Goal: Transaction & Acquisition: Book appointment/travel/reservation

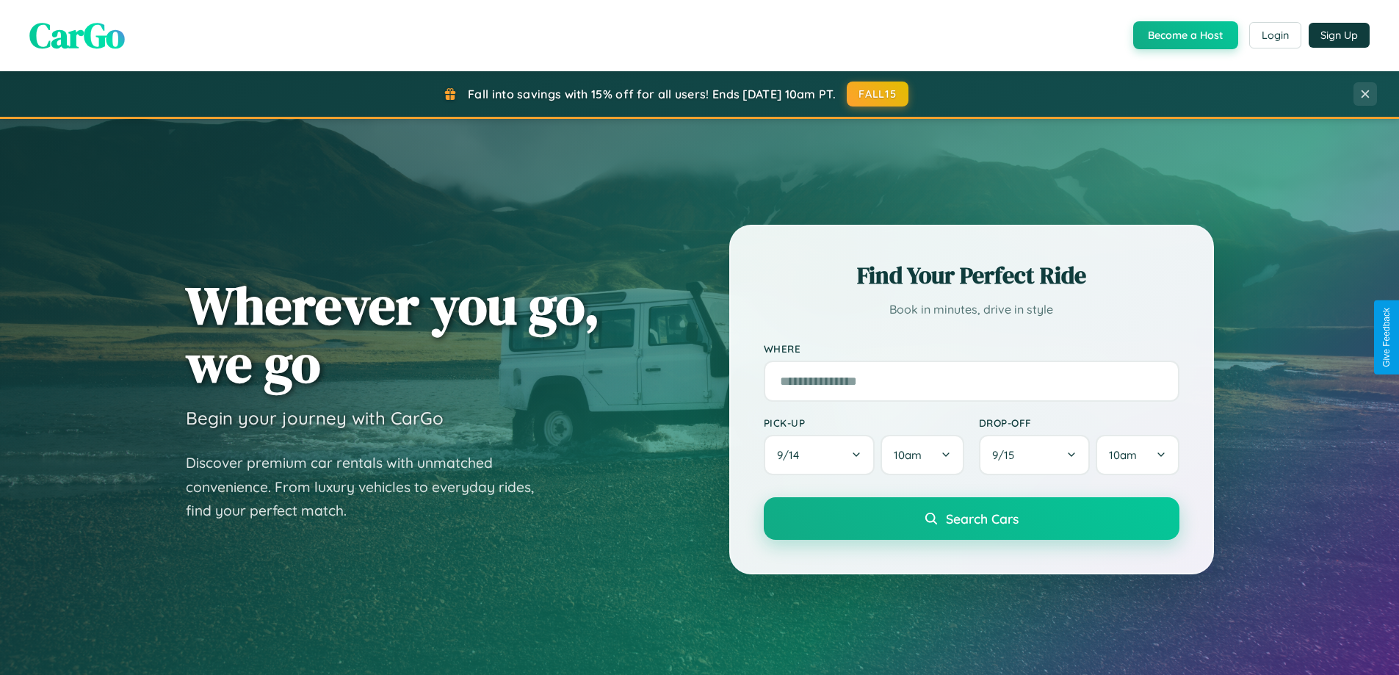
scroll to position [1010, 0]
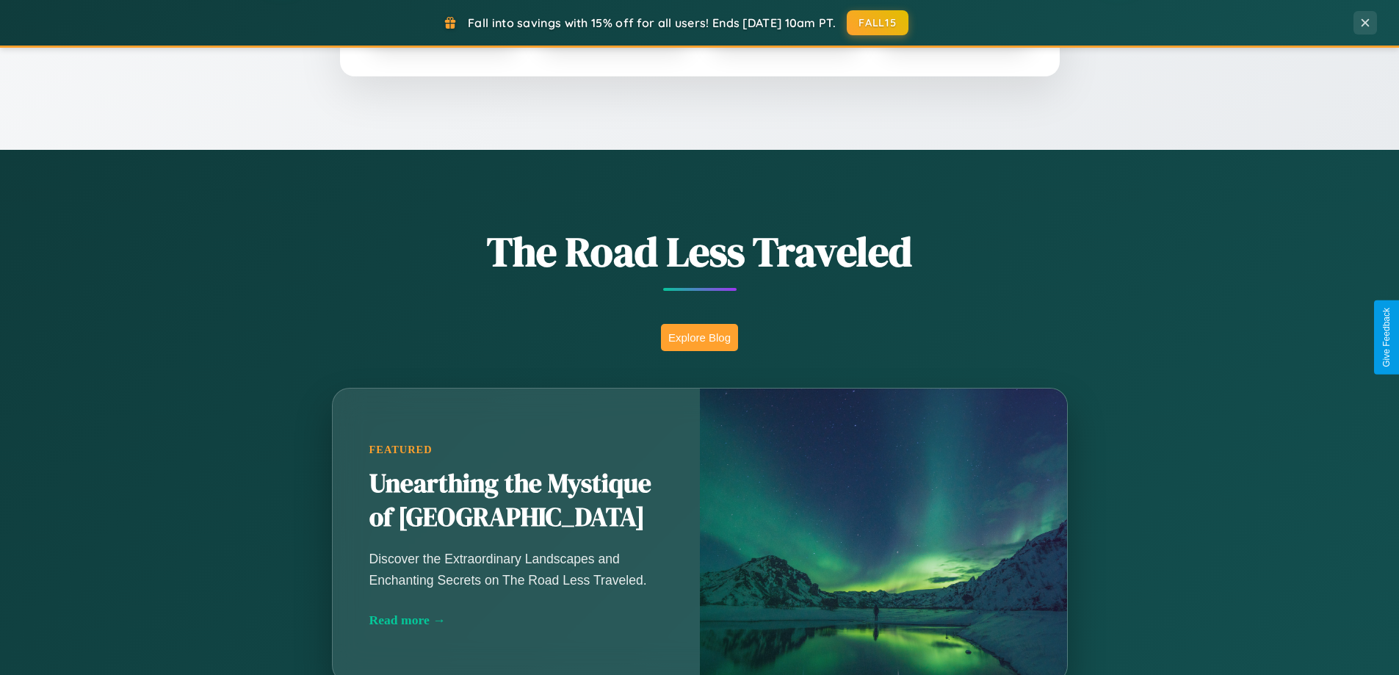
click at [699, 337] on button "Explore Blog" at bounding box center [699, 337] width 77 height 27
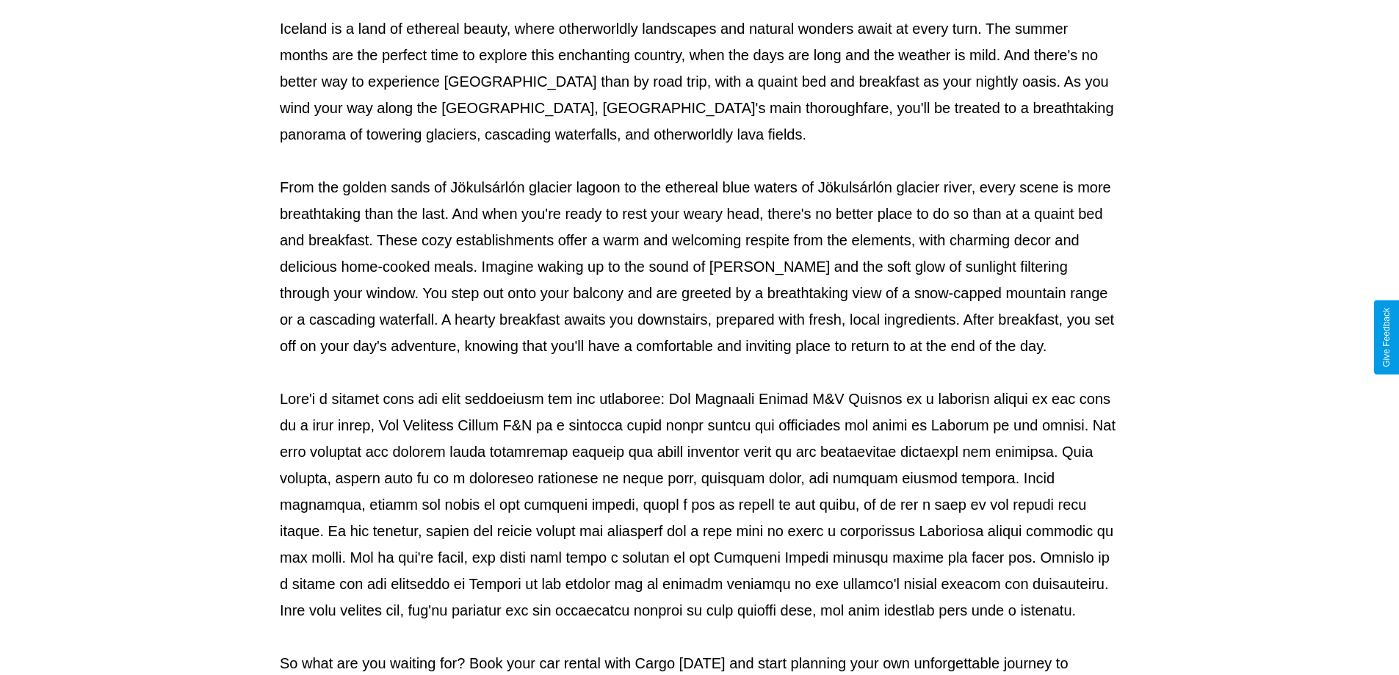
scroll to position [475, 0]
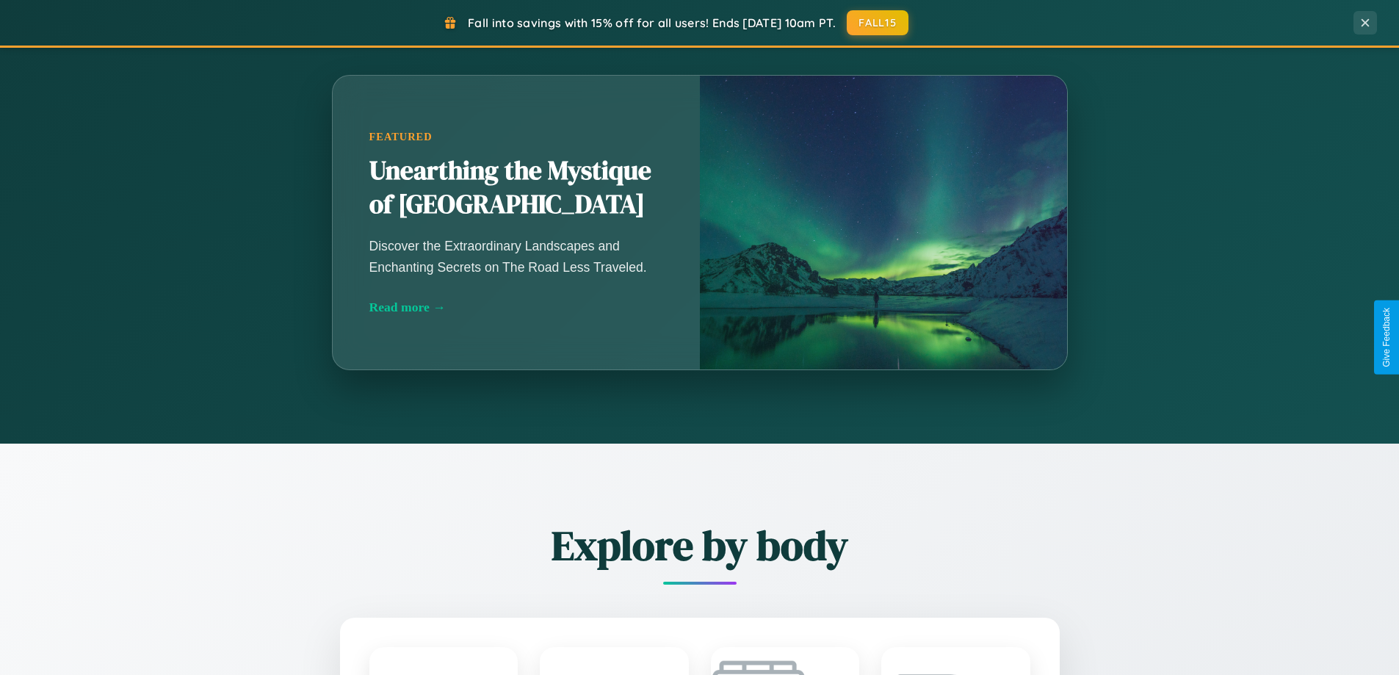
scroll to position [2359, 0]
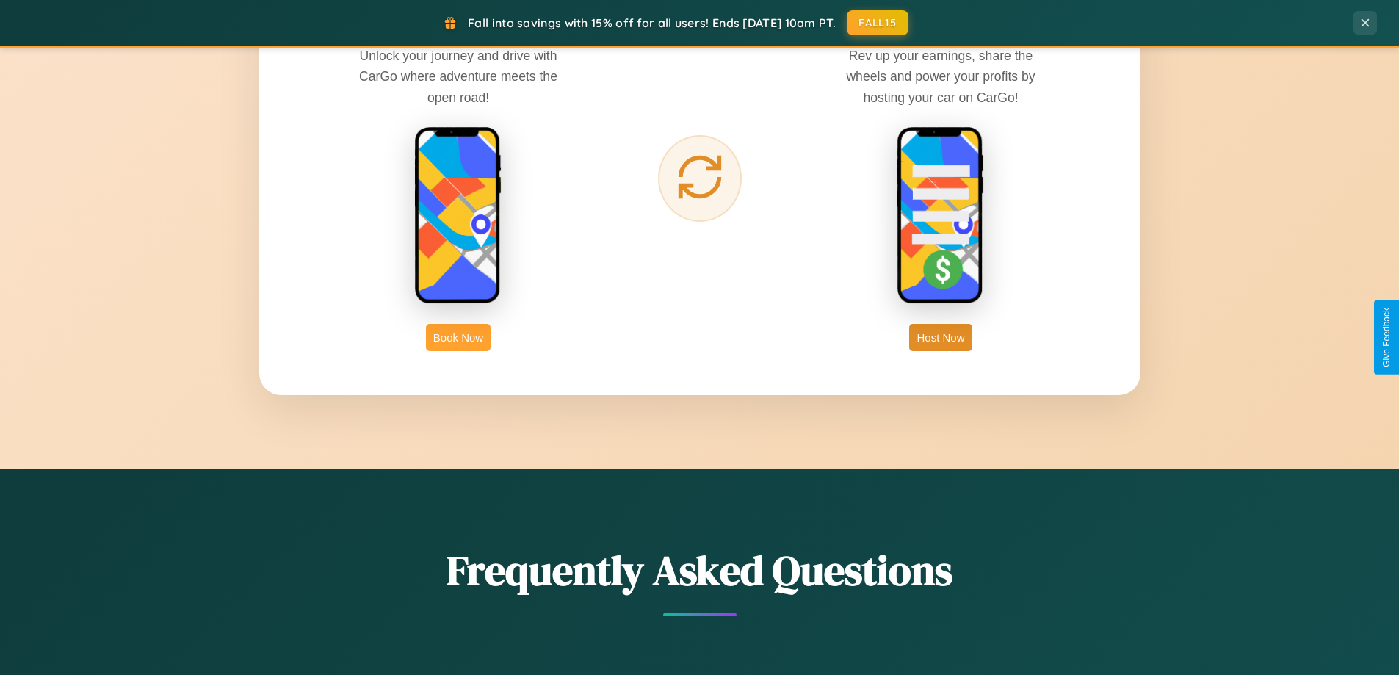
click at [458, 337] on button "Book Now" at bounding box center [458, 337] width 65 height 27
